Goal: Task Accomplishment & Management: Use online tool/utility

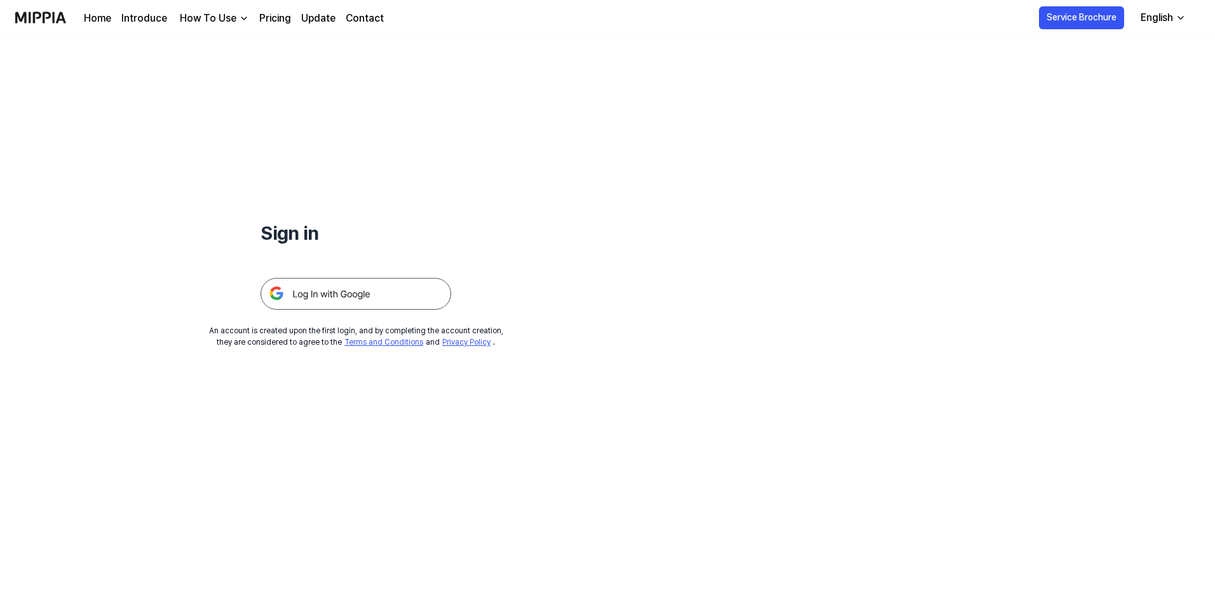
click at [378, 285] on img at bounding box center [356, 294] width 191 height 32
click at [34, 19] on img at bounding box center [40, 17] width 51 height 35
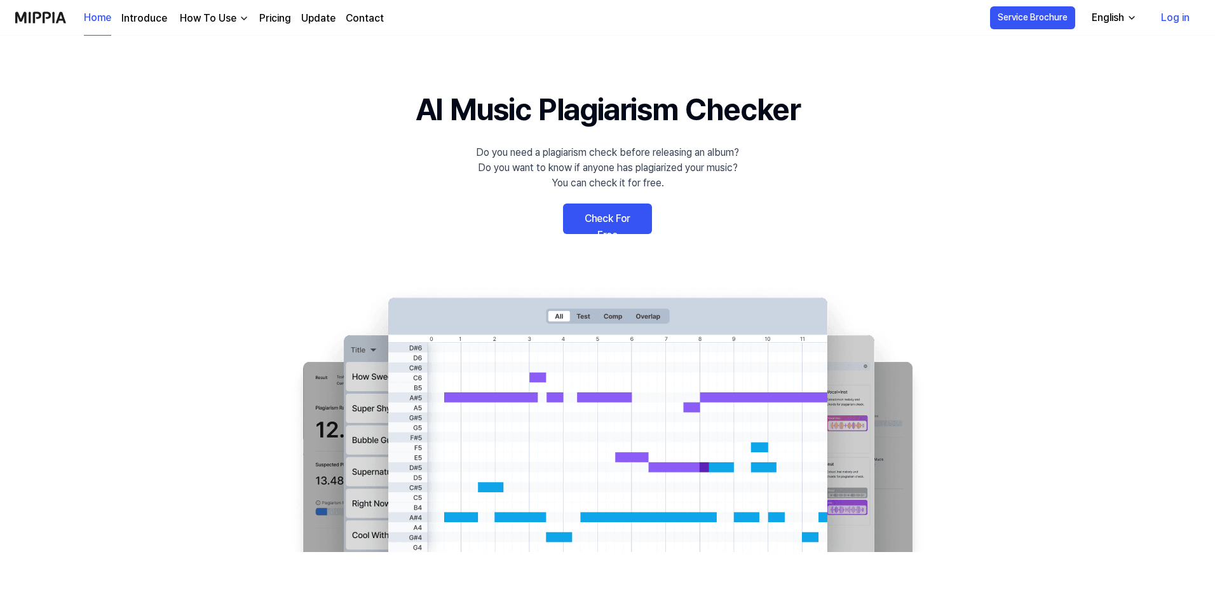
click at [1173, 20] on link "Log in" at bounding box center [1175, 18] width 49 height 36
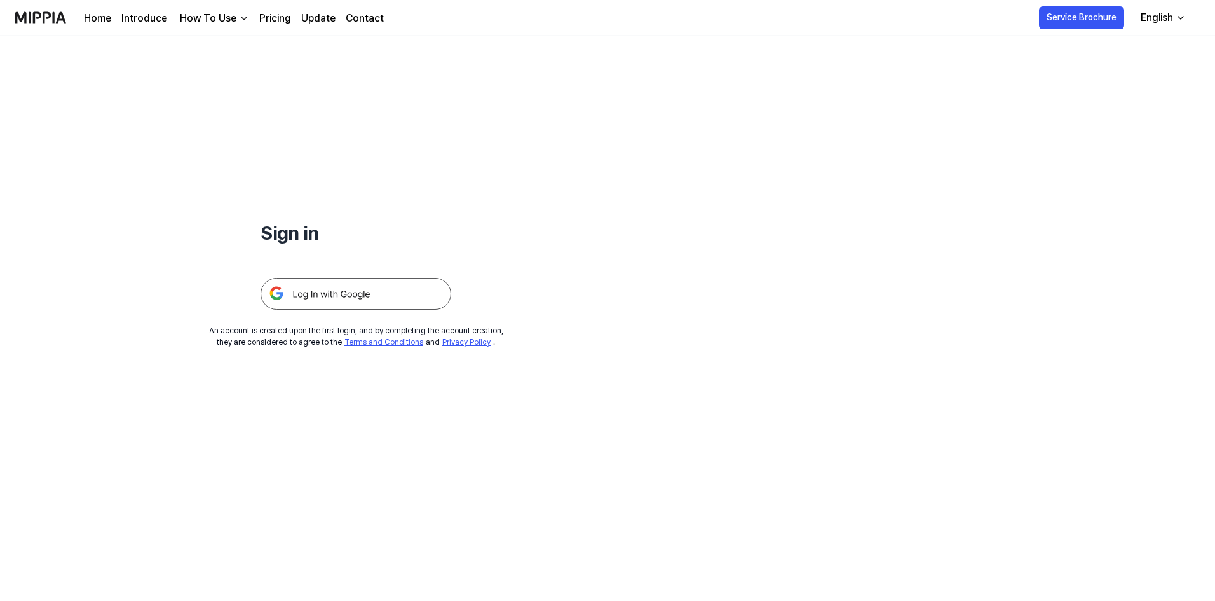
click at [38, 13] on img at bounding box center [40, 17] width 51 height 35
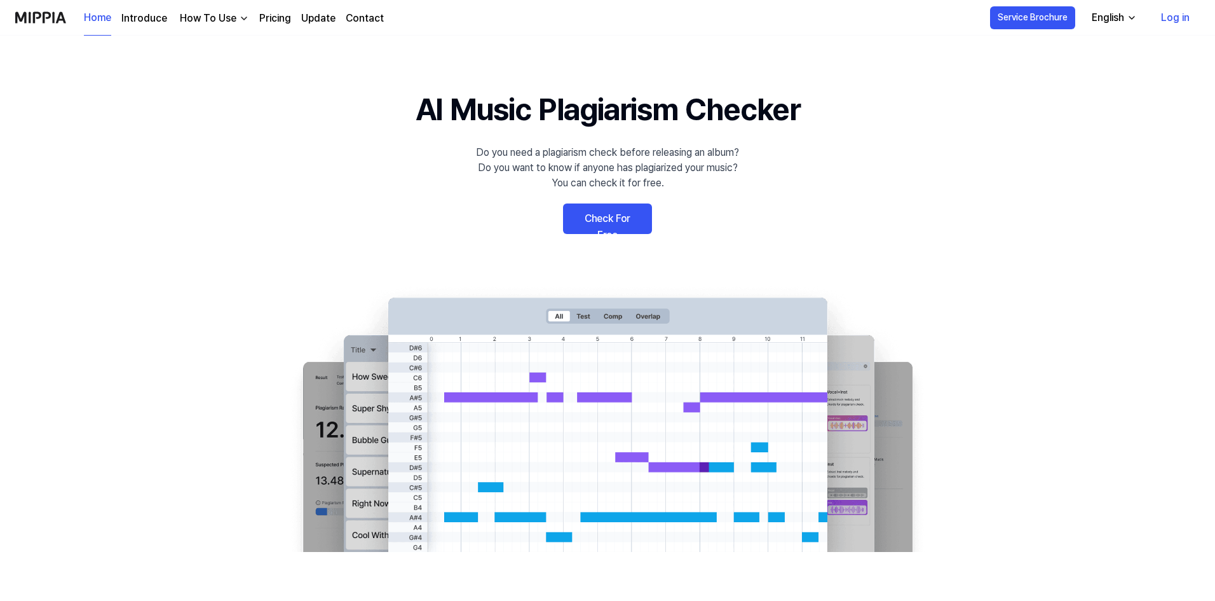
click at [638, 221] on link "Check For Free" at bounding box center [607, 218] width 89 height 31
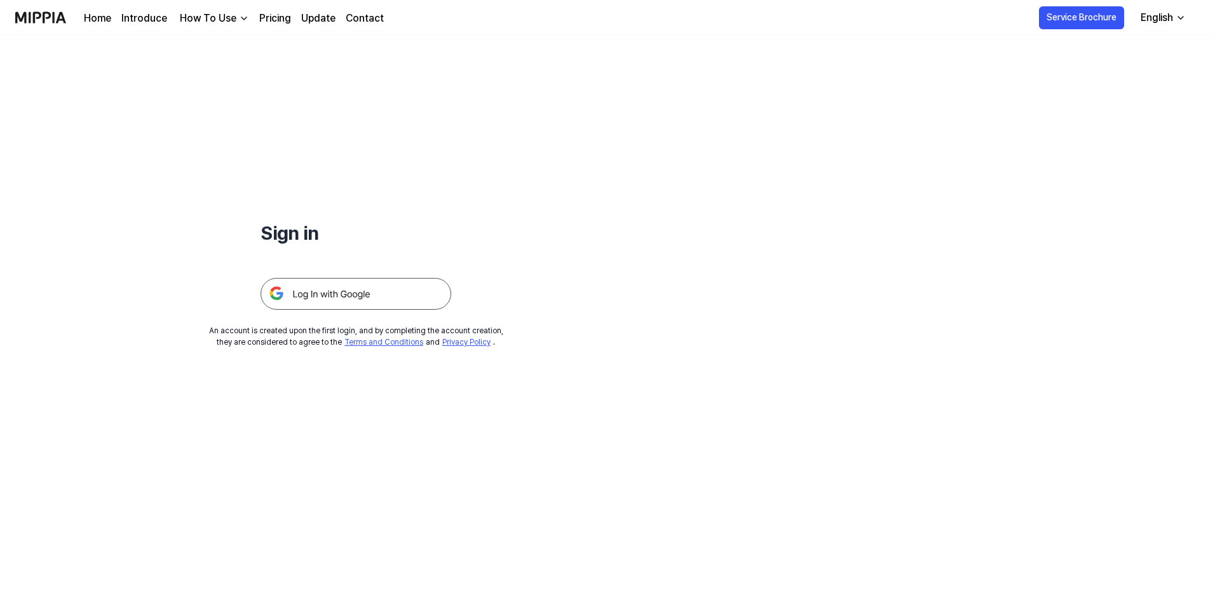
click at [398, 292] on img at bounding box center [356, 294] width 191 height 32
